Goal: Task Accomplishment & Management: Manage account settings

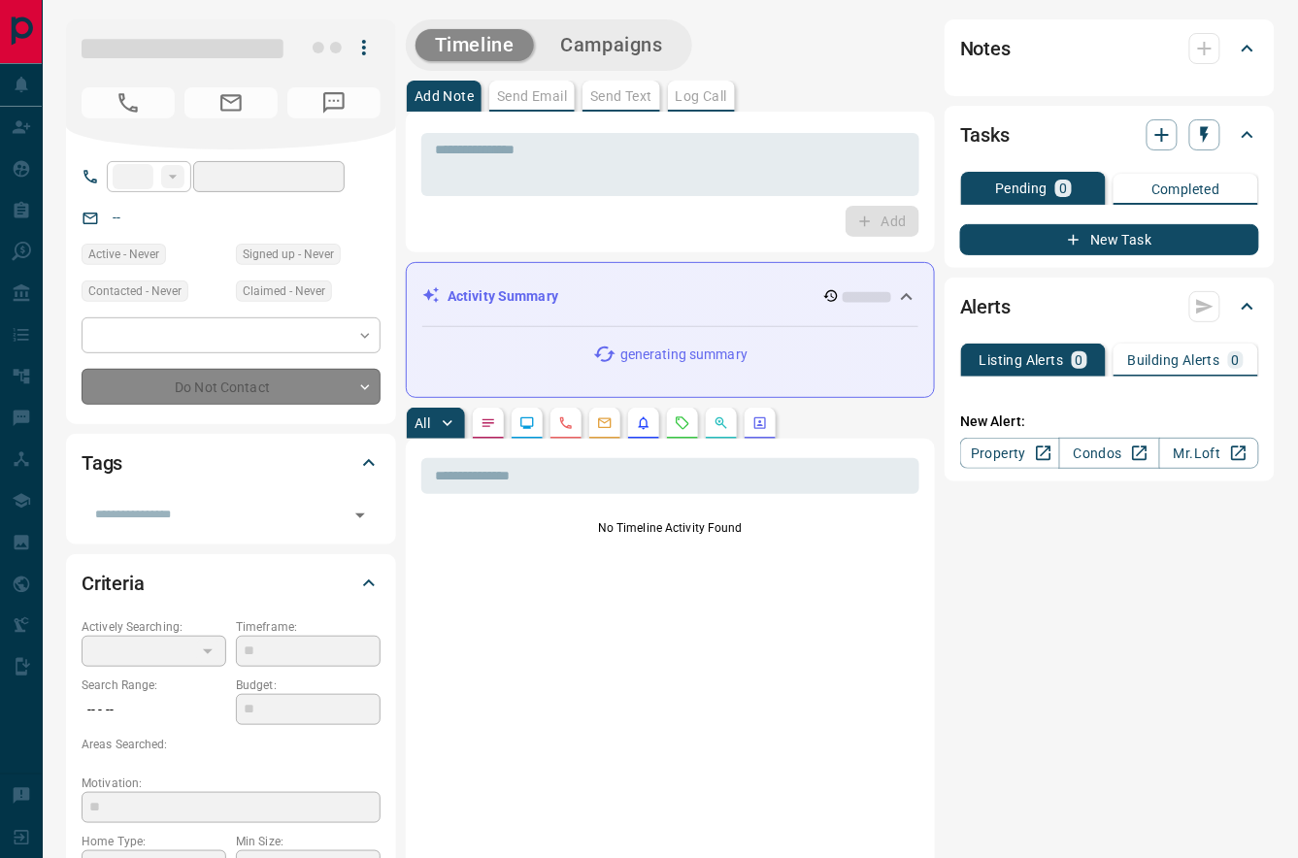
type input "**"
type input "**********"
type input "*******"
type input "*"
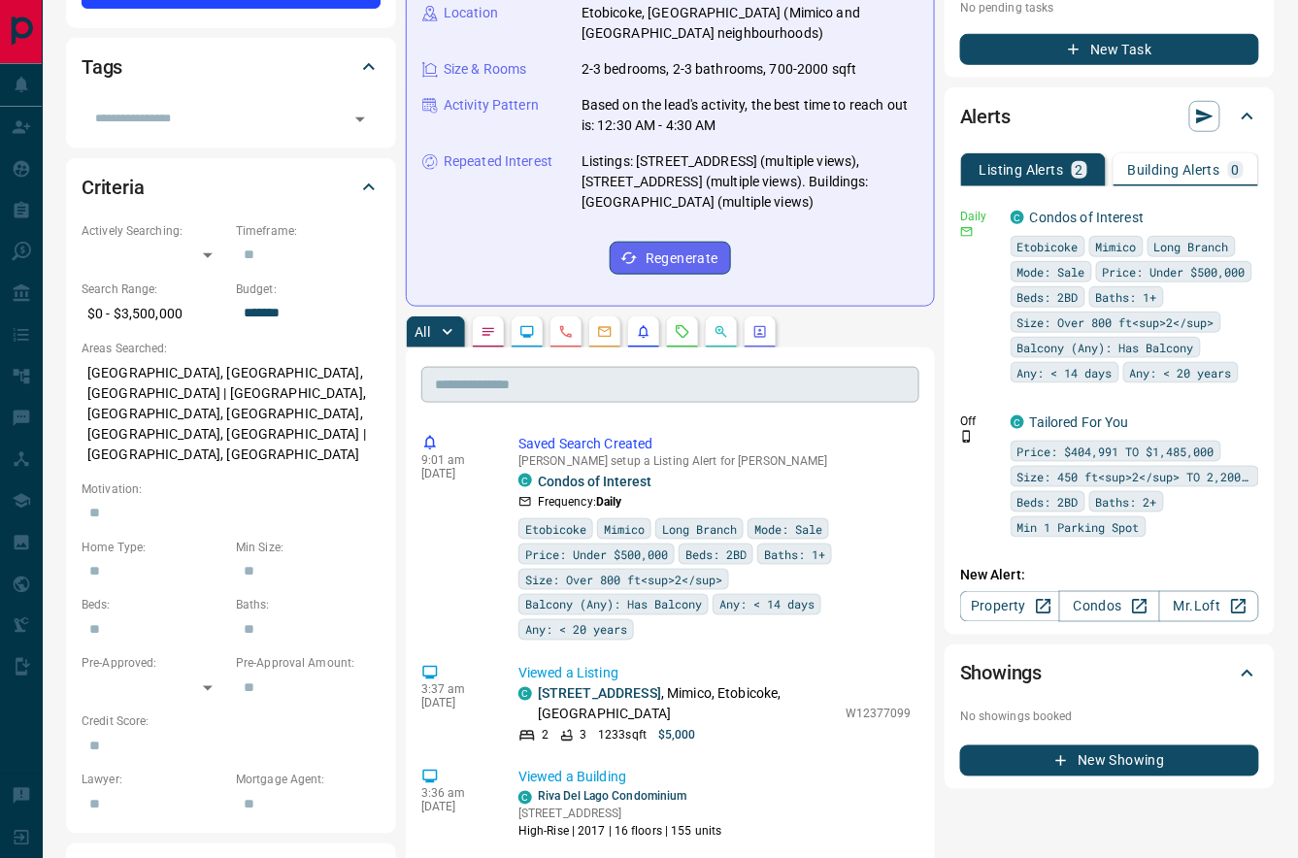
scroll to position [399, 0]
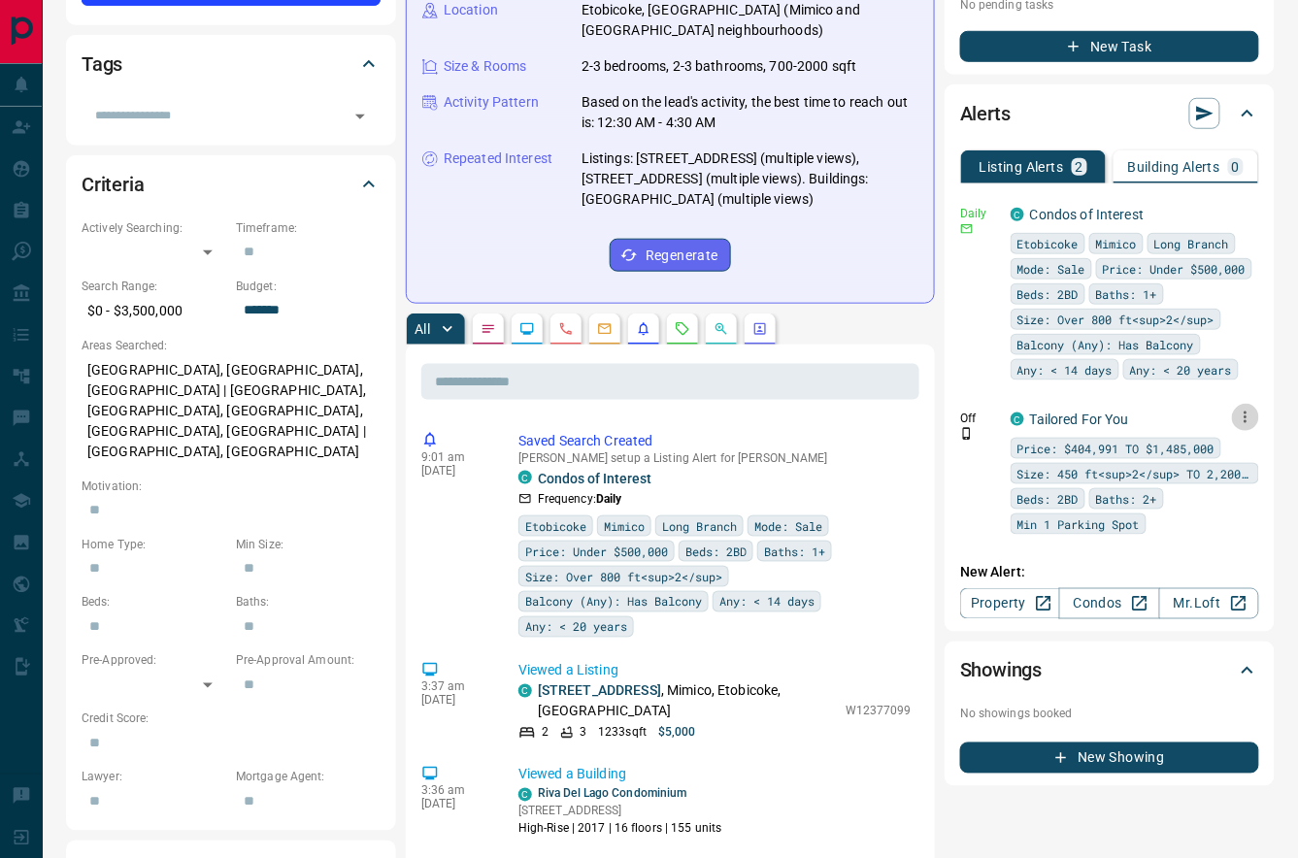
click at [1242, 426] on icon "button" at bounding box center [1245, 417] width 17 height 17
click at [1226, 538] on li "Delete" at bounding box center [1216, 540] width 85 height 31
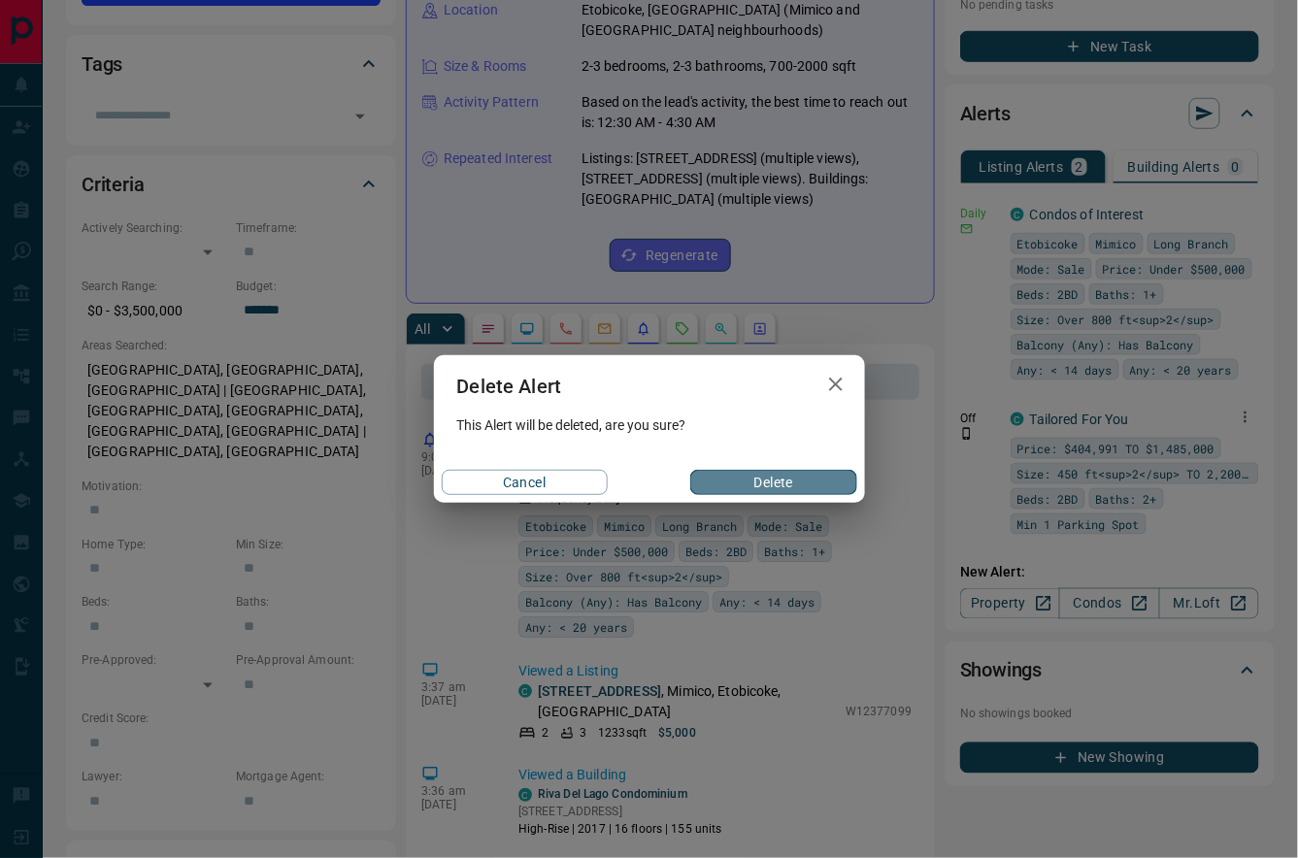
click at [807, 484] on button "Delete" at bounding box center [773, 482] width 166 height 25
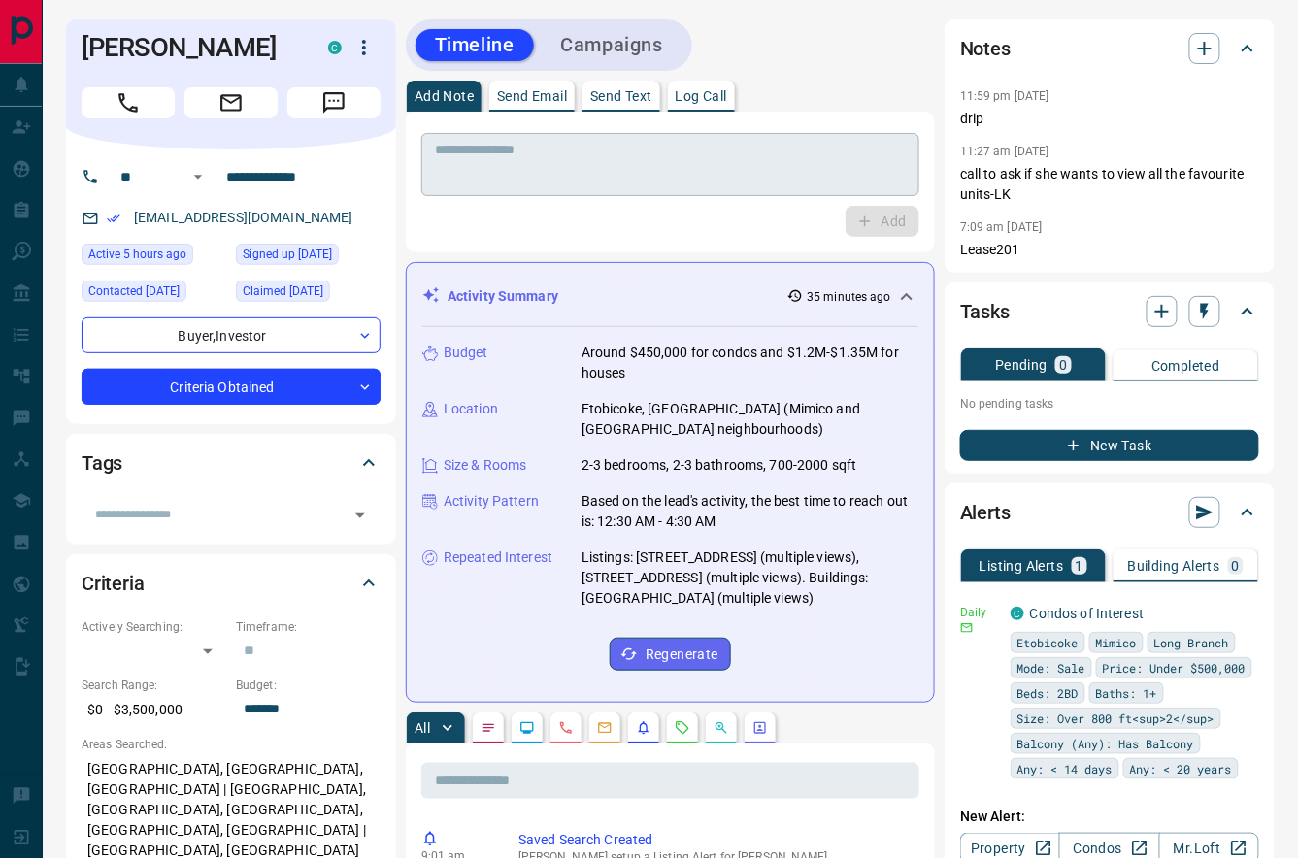
scroll to position [0, 0]
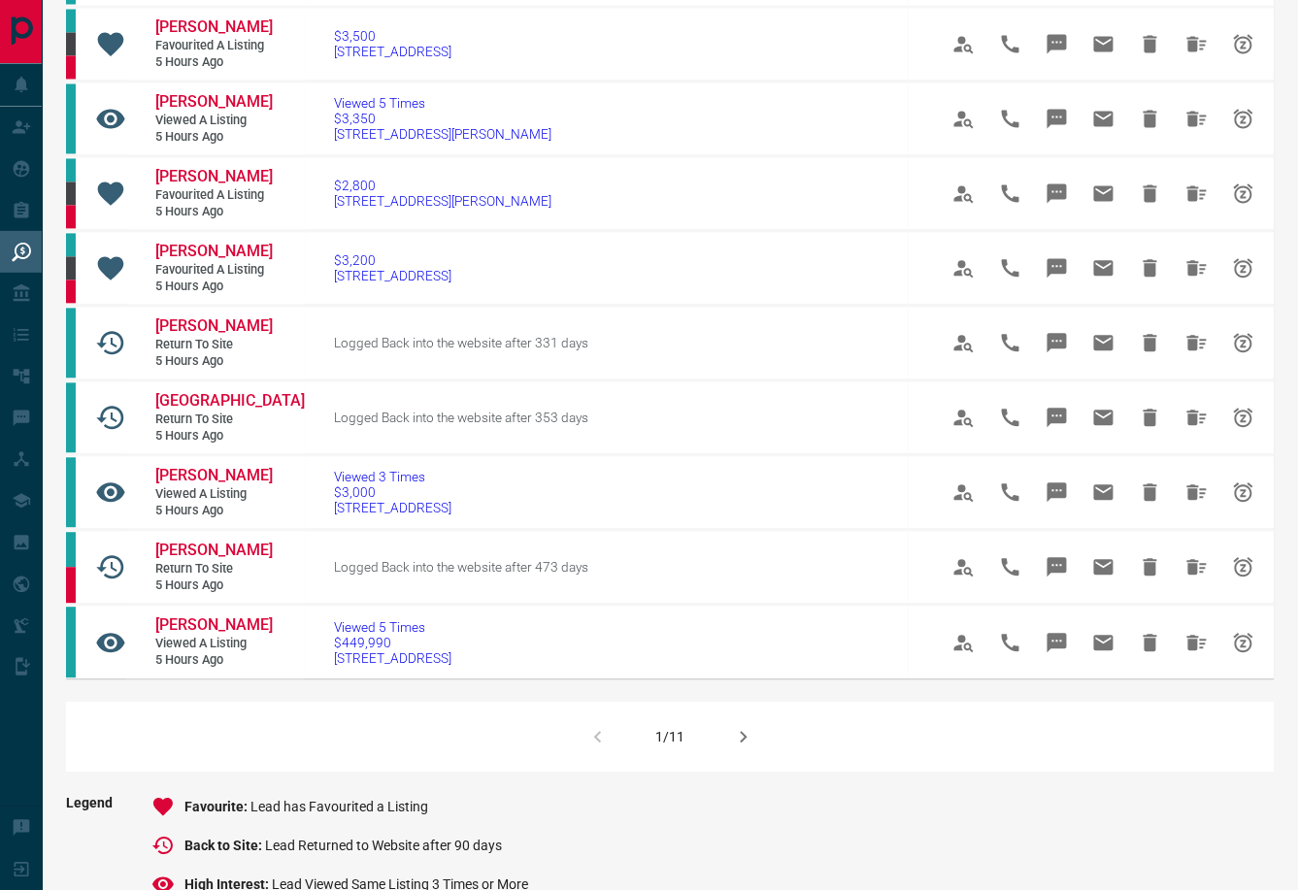
scroll to position [1011, 0]
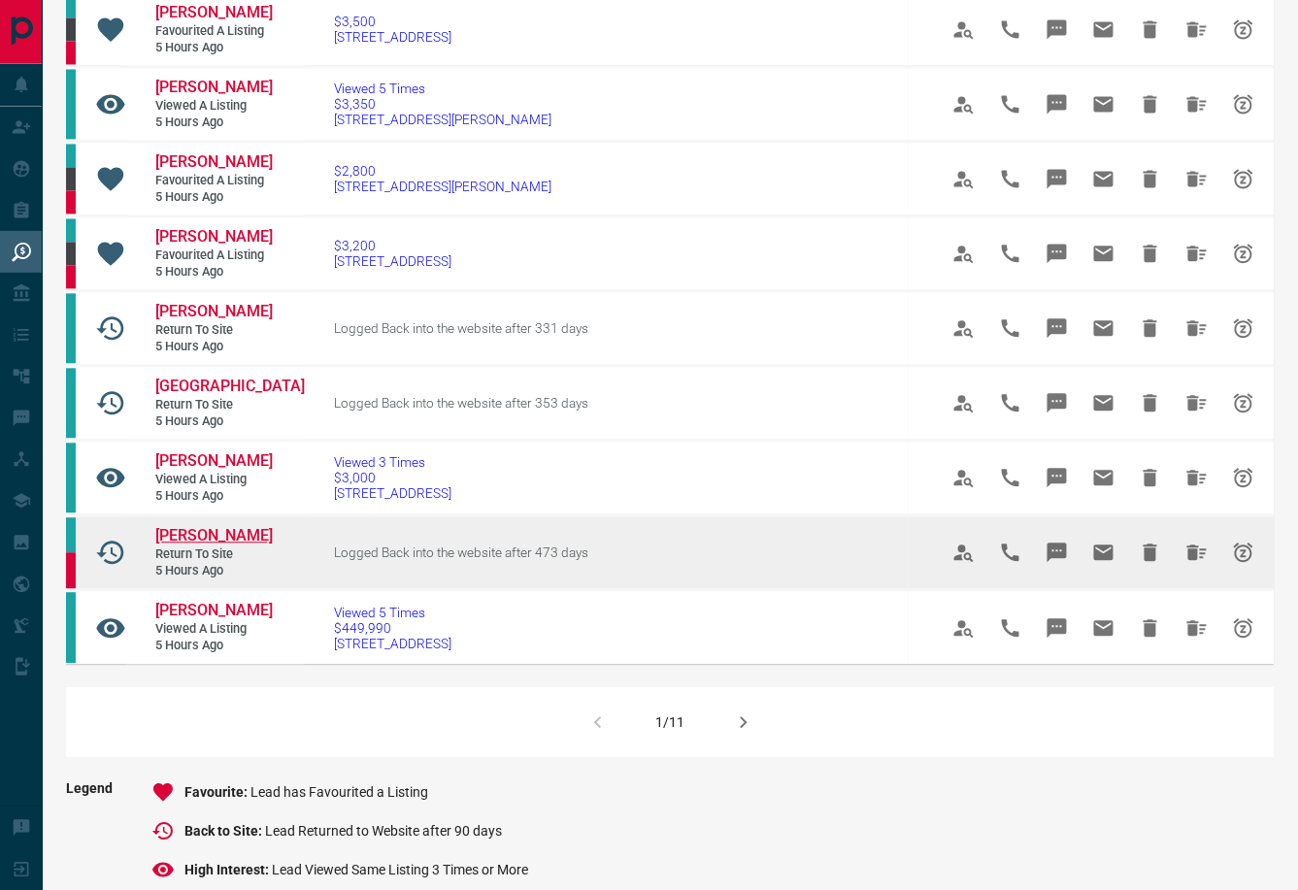
click at [224, 545] on span "Nada Dragicevic" at bounding box center [213, 535] width 117 height 18
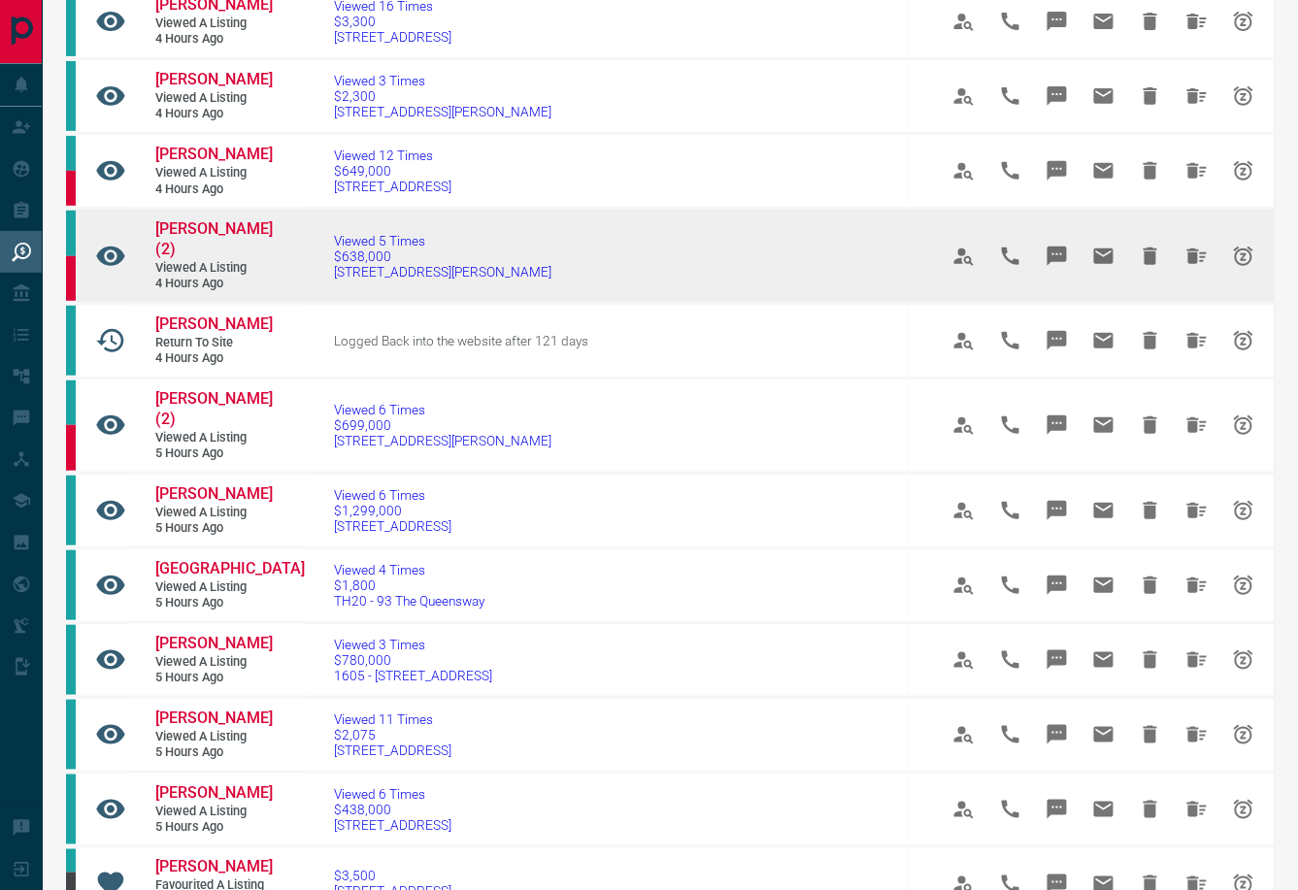
scroll to position [153, 0]
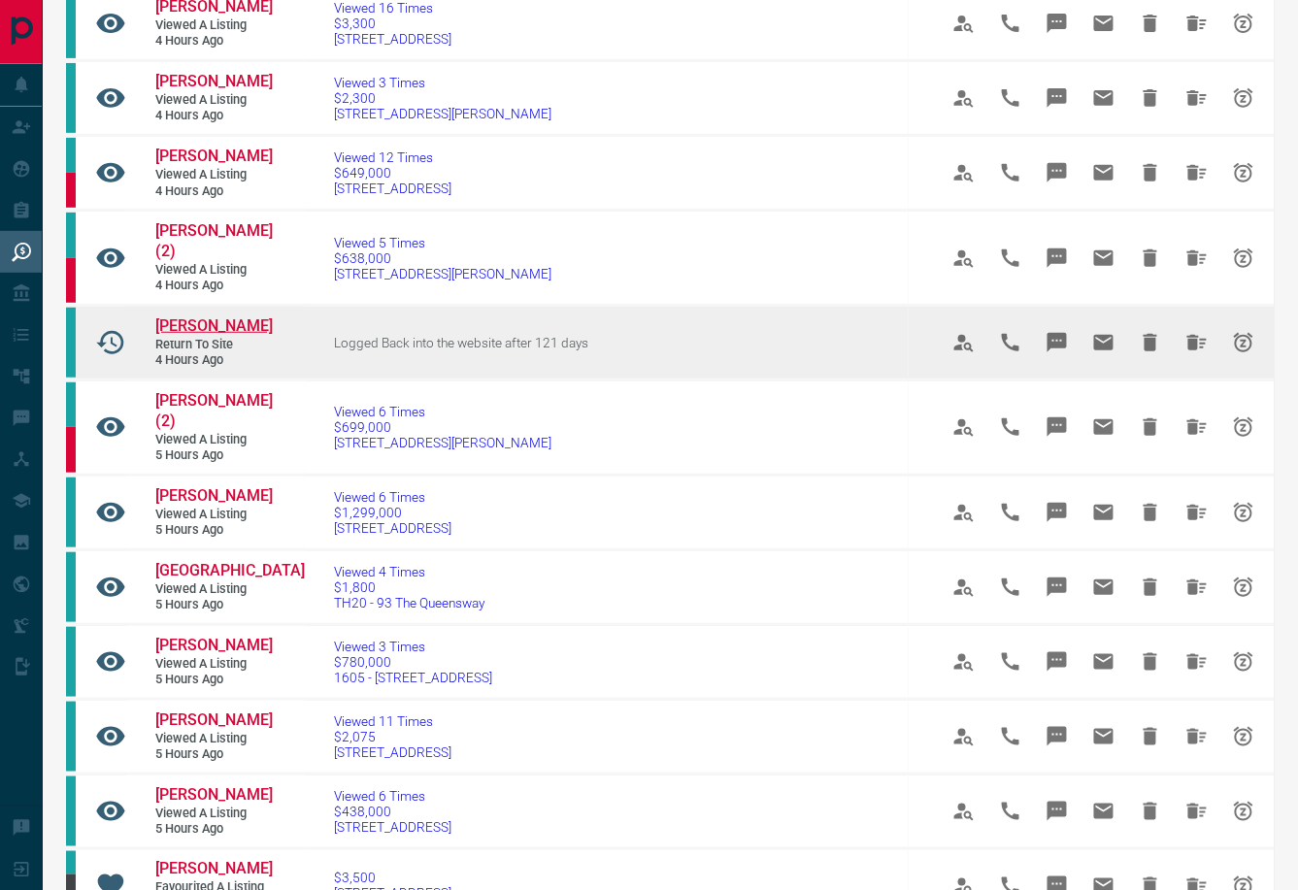
click at [188, 335] on span "Brooke Sonshine" at bounding box center [213, 326] width 117 height 18
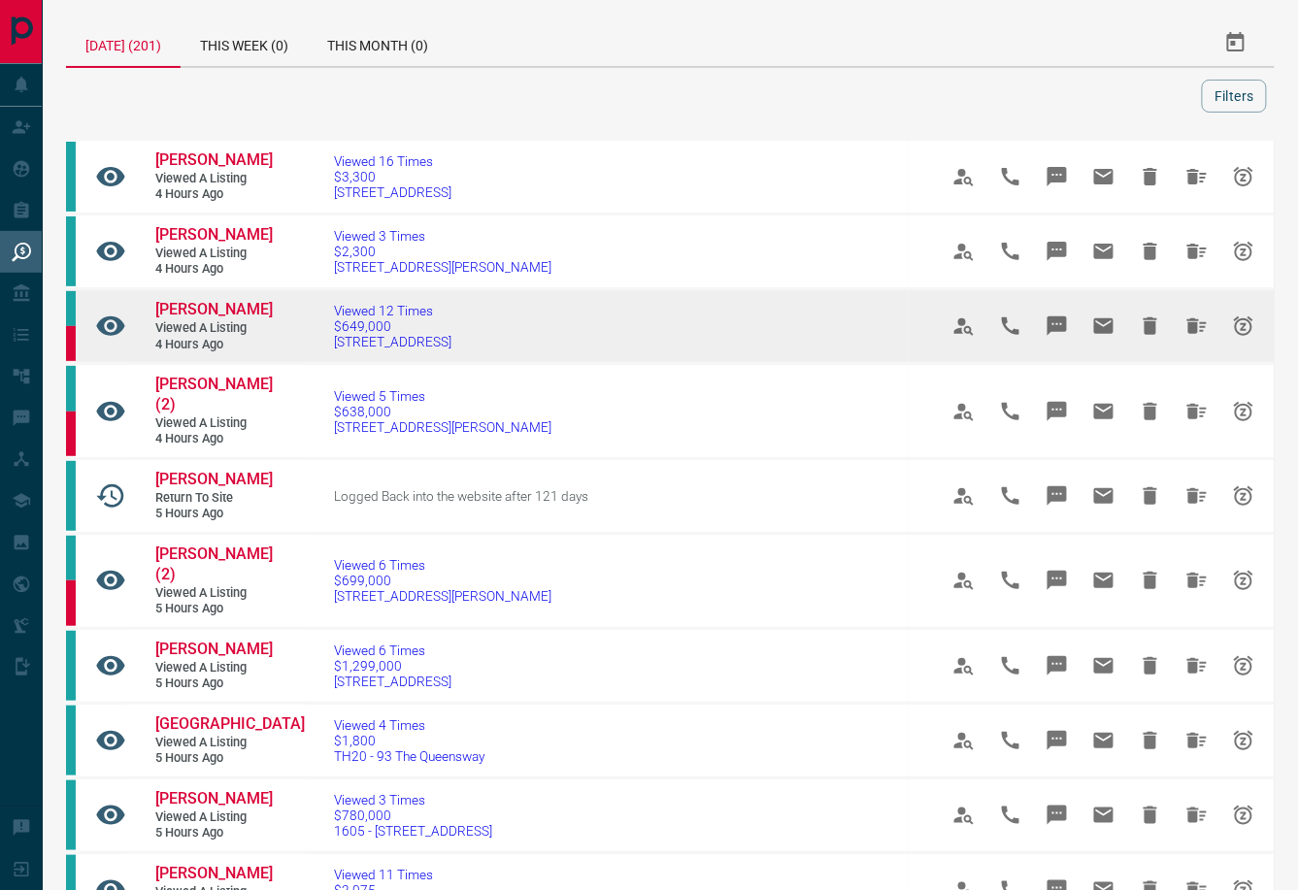
scroll to position [0, 0]
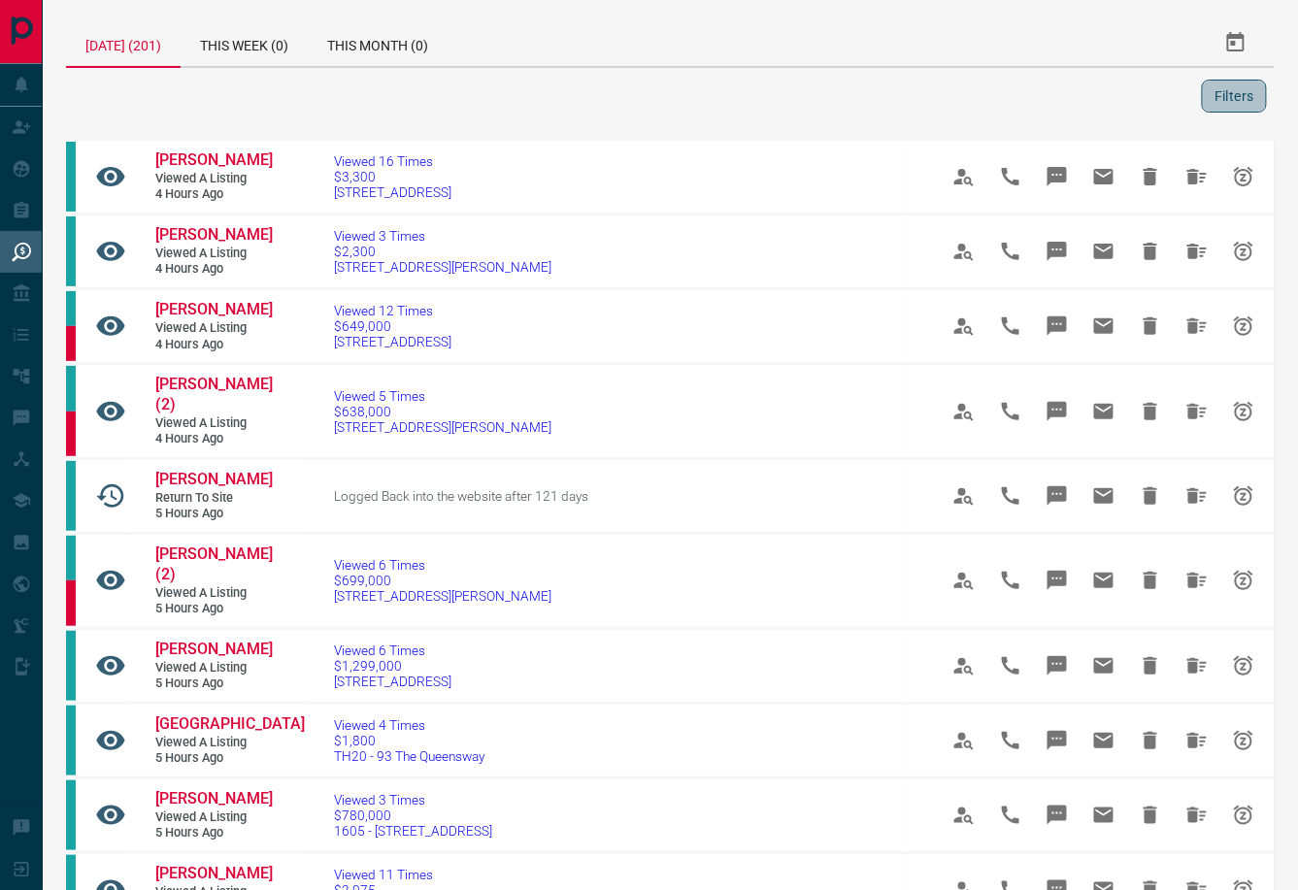
click at [1234, 101] on button "Filters" at bounding box center [1234, 96] width 65 height 33
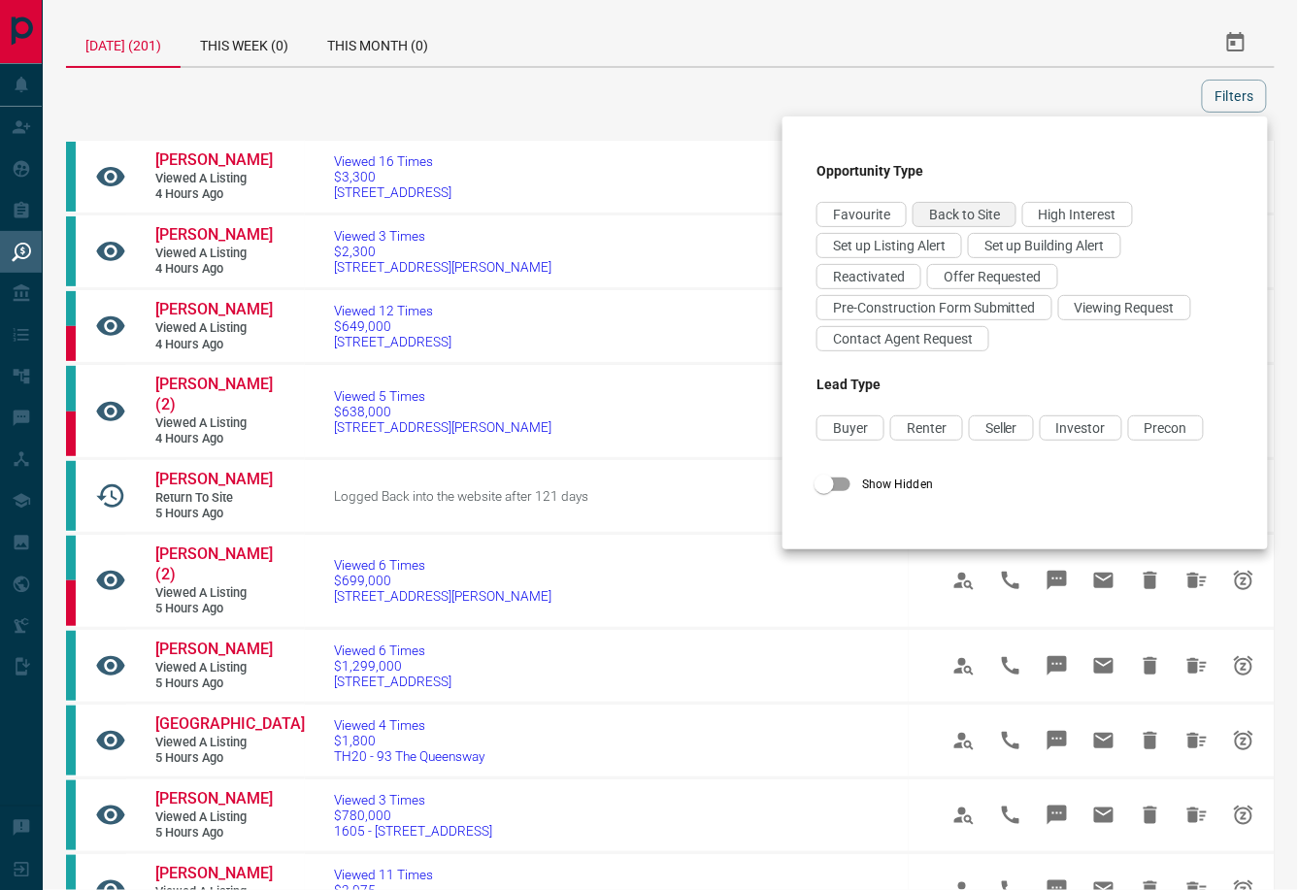
click at [961, 215] on span "Back to Site" at bounding box center [964, 215] width 71 height 16
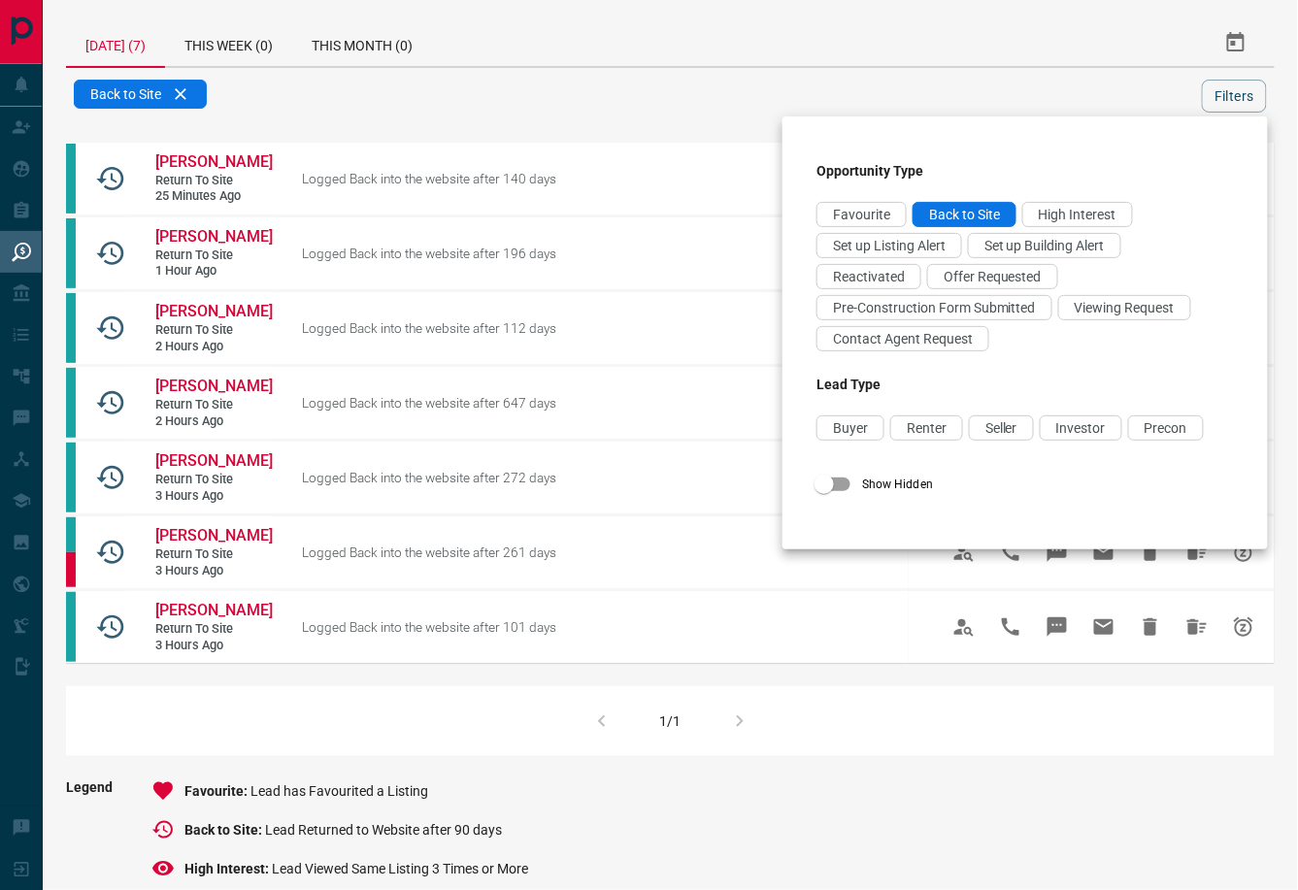
click at [206, 390] on div at bounding box center [649, 445] width 1298 height 890
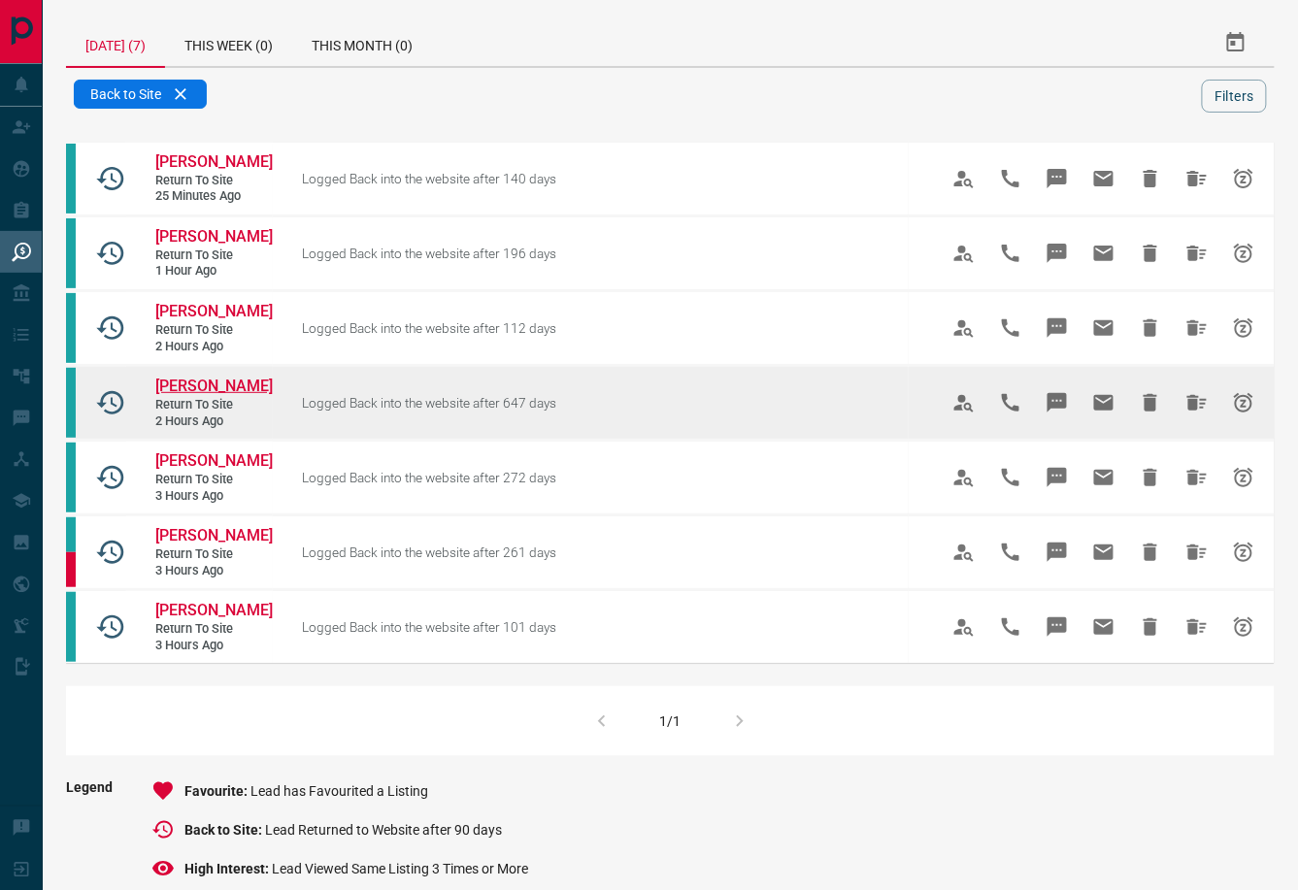
click at [210, 393] on span "Yas Yasami" at bounding box center [213, 386] width 117 height 18
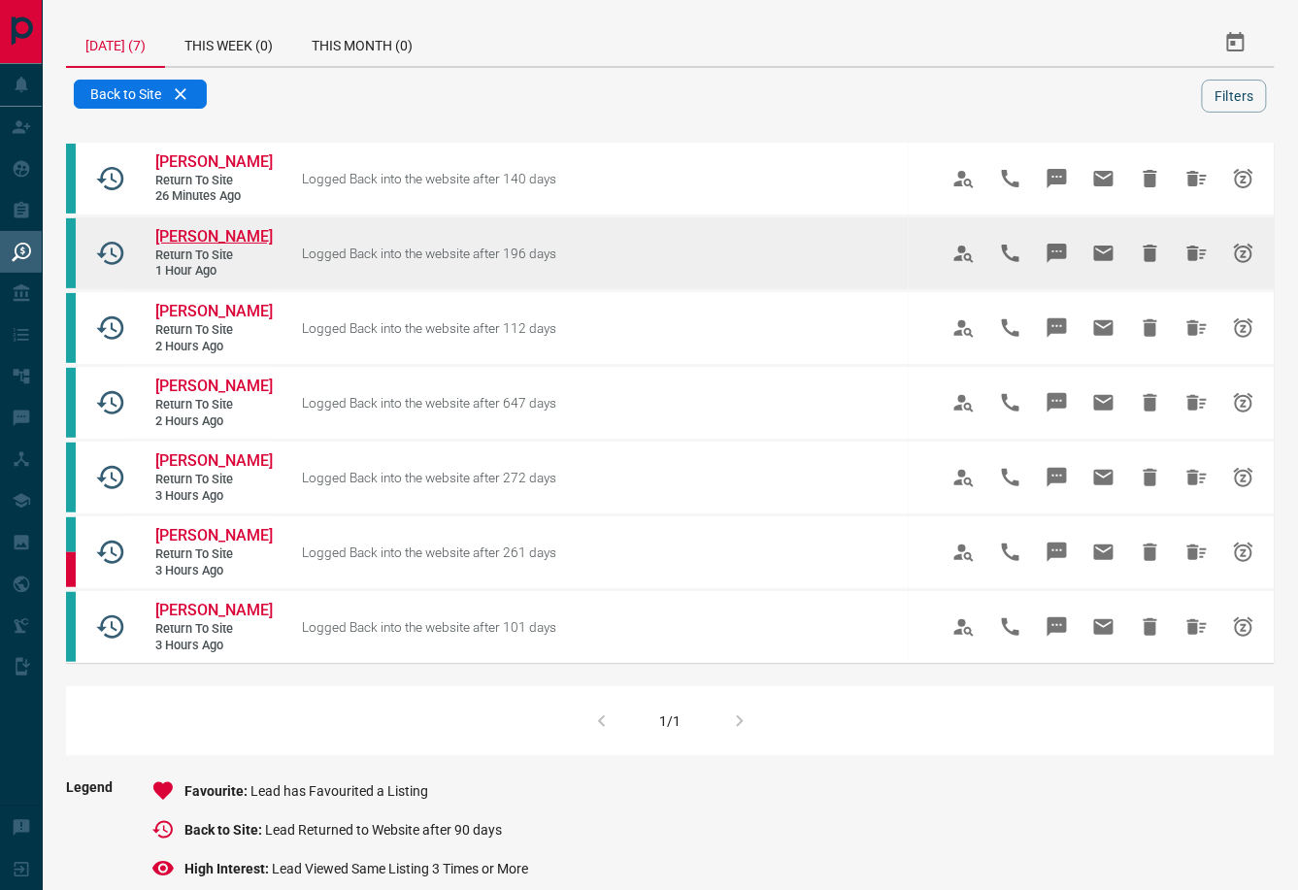
click at [213, 245] on span "Hannah Gaudet" at bounding box center [213, 236] width 117 height 18
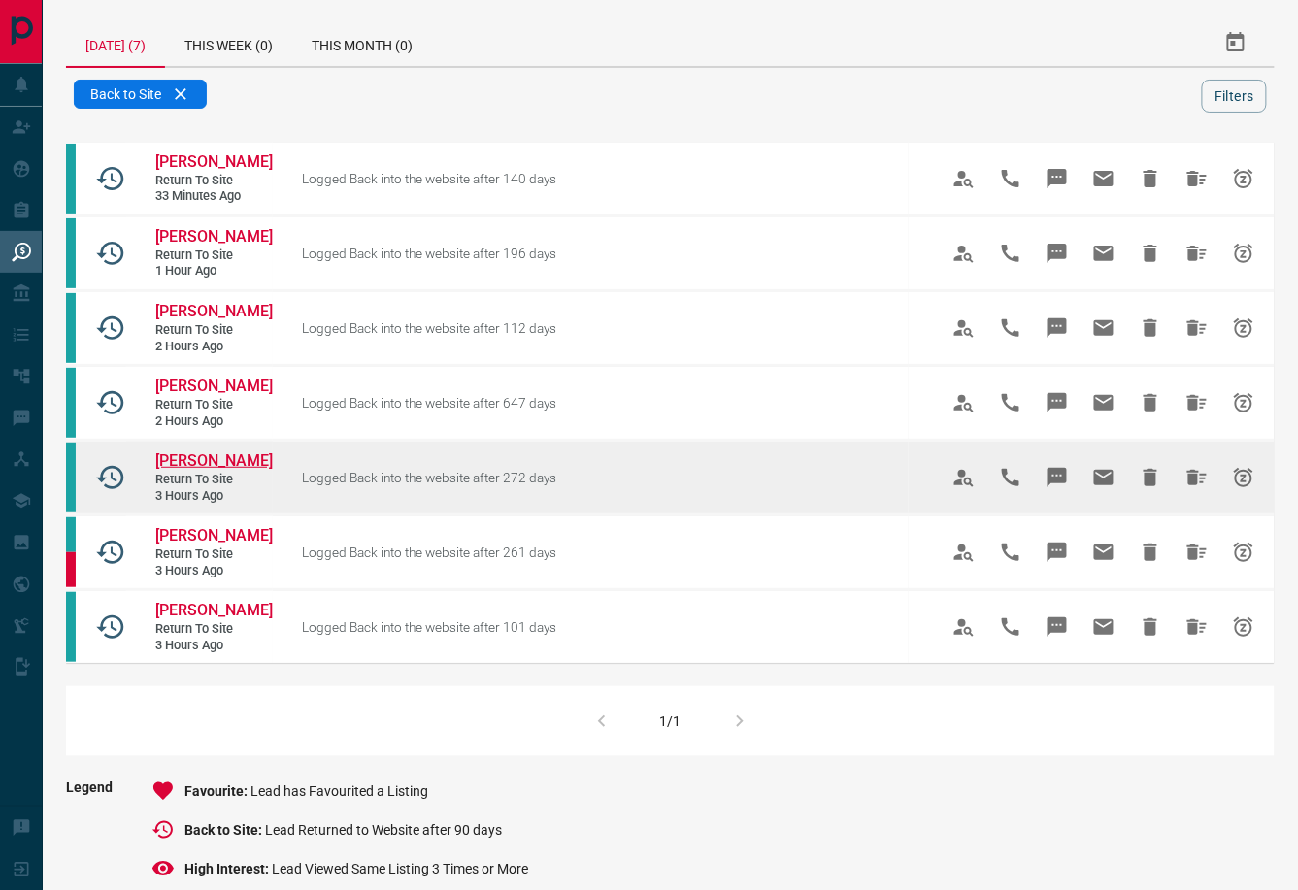
click at [193, 461] on span "Alamjeet Singh" at bounding box center [213, 460] width 117 height 18
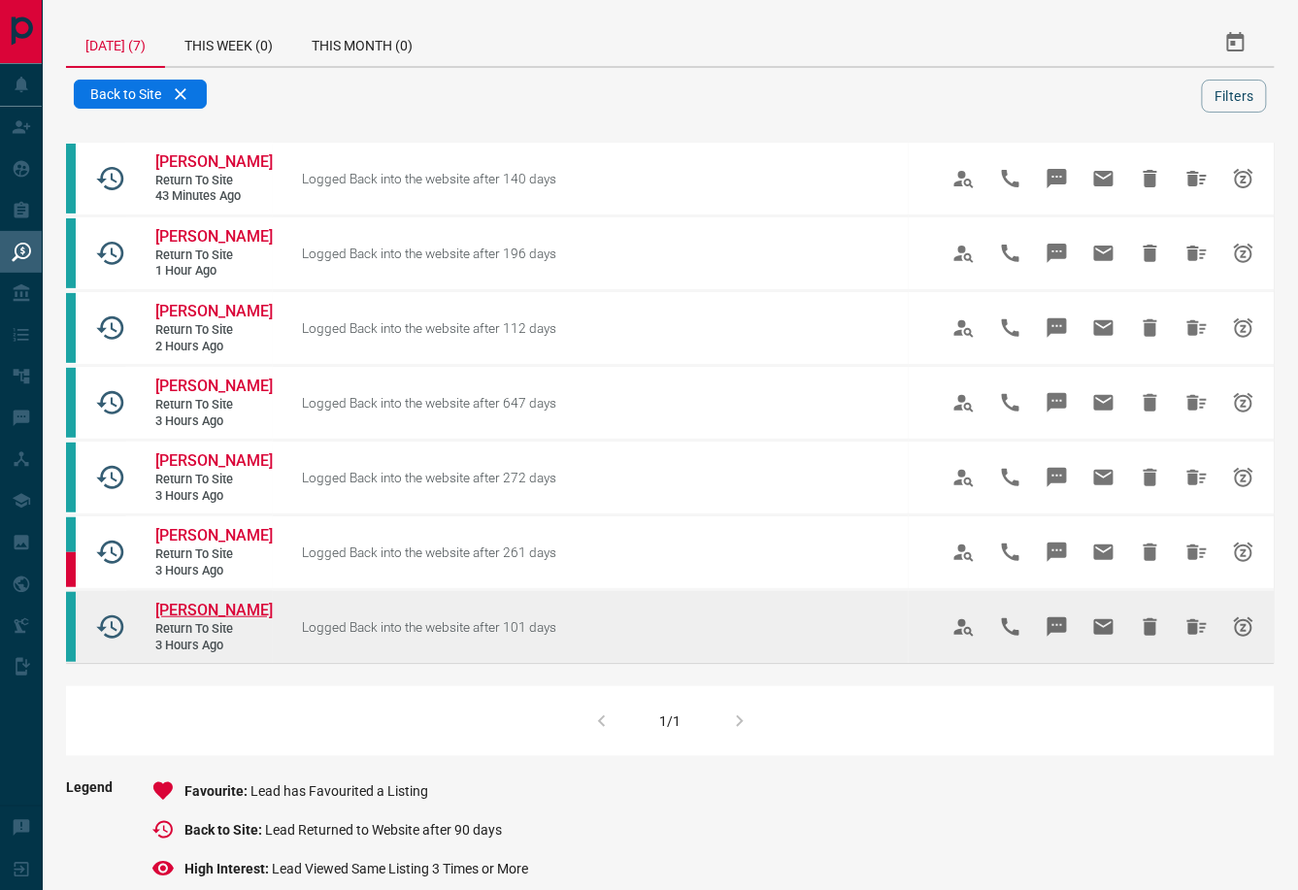
click at [188, 612] on span "Yehor Kulyk" at bounding box center [213, 610] width 117 height 18
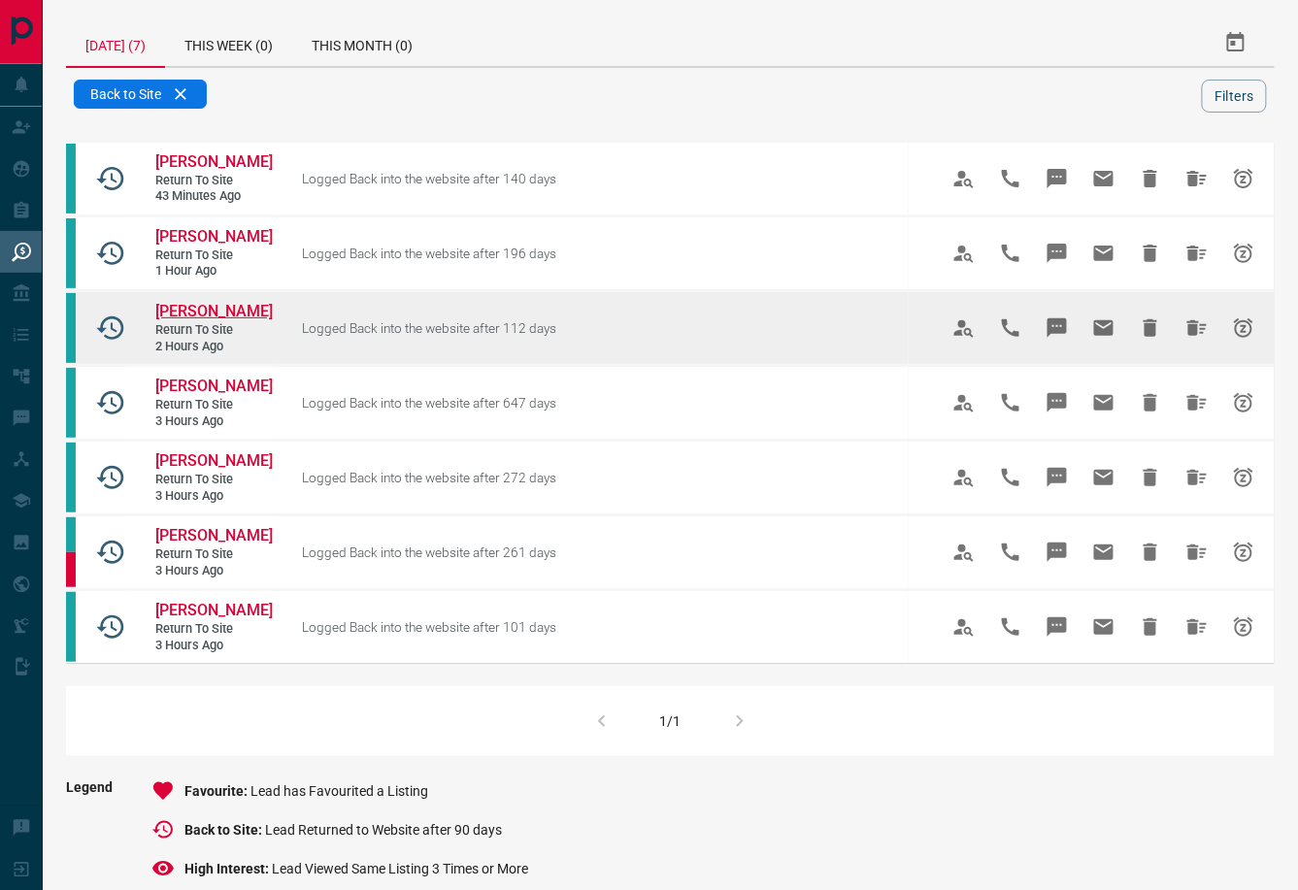
click at [203, 317] on span "Nic Chan" at bounding box center [213, 311] width 117 height 18
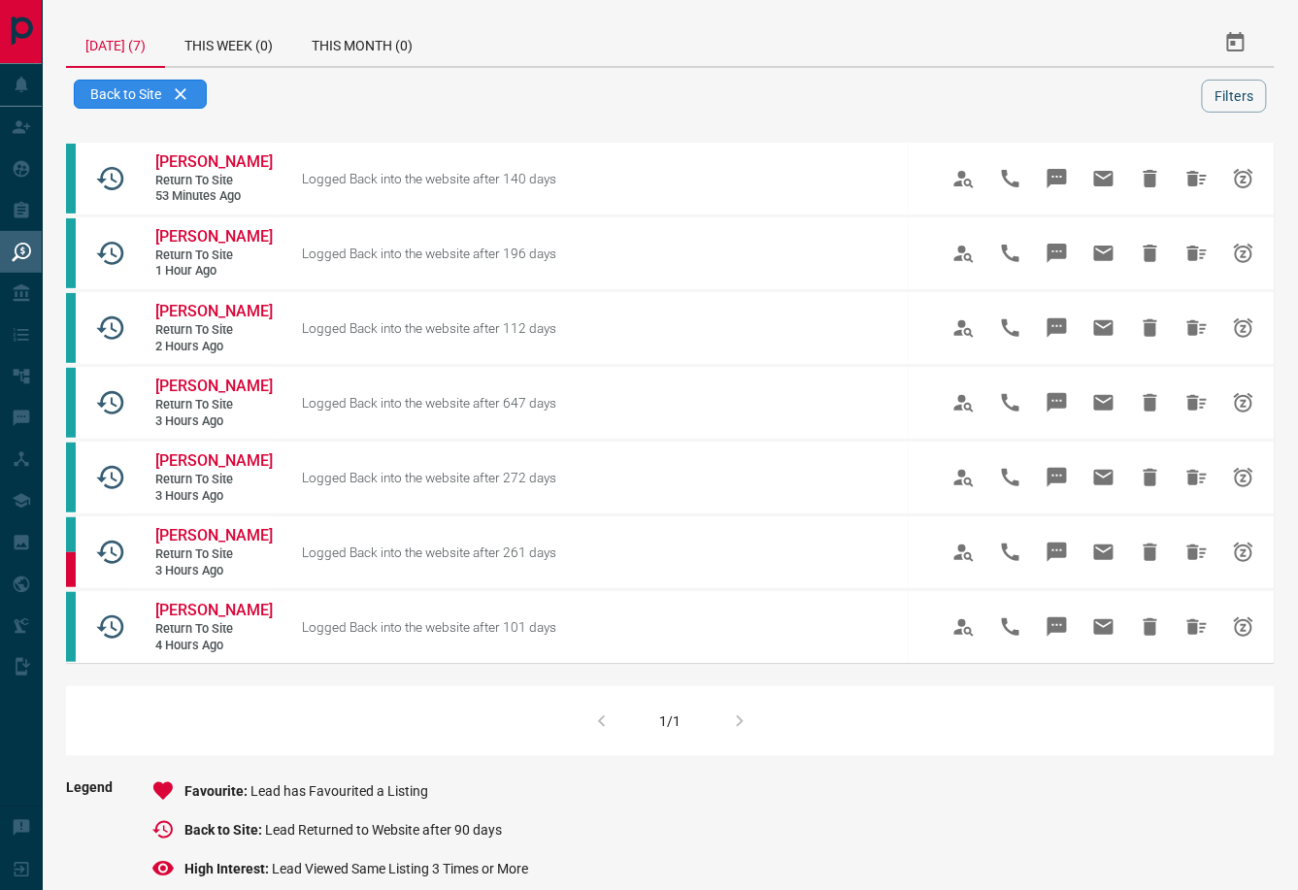
click at [183, 96] on div "Back to Site" at bounding box center [140, 94] width 133 height 29
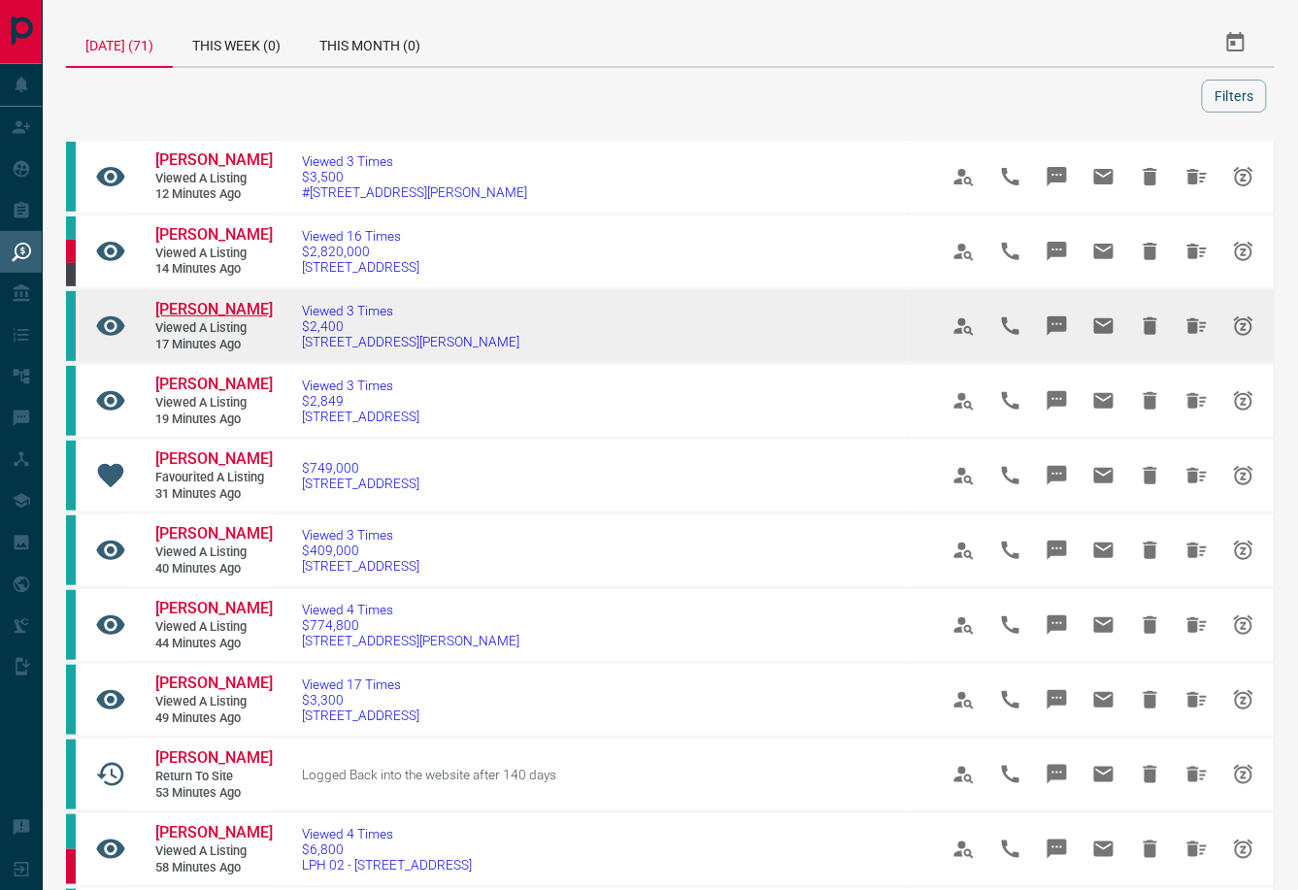
click at [217, 318] on span "Saad Mohameds" at bounding box center [213, 309] width 117 height 18
